Goal: Navigation & Orientation: Find specific page/section

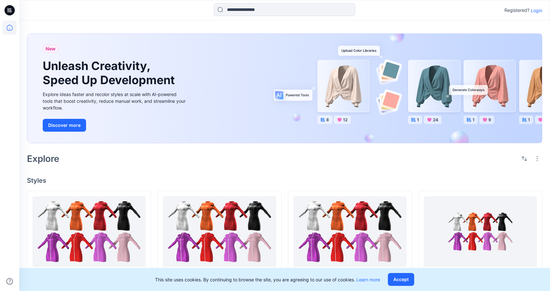
click at [541, 10] on p "Login" at bounding box center [537, 10] width 12 height 7
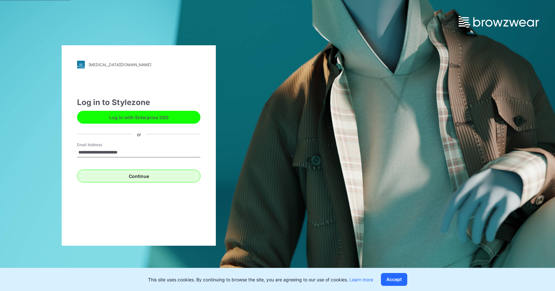
type input "**********"
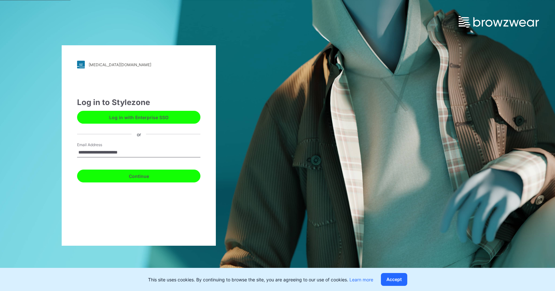
click at [152, 171] on button "Continue" at bounding box center [138, 175] width 123 height 13
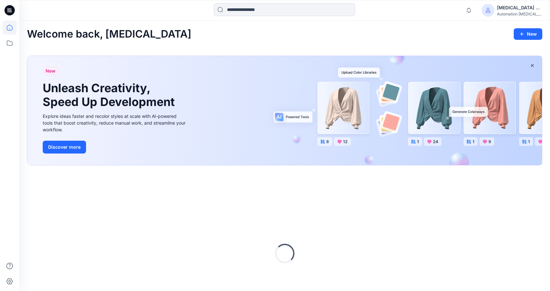
click at [514, 5] on div "[MEDICAL_DATA] +567" at bounding box center [519, 8] width 45 height 8
